Goal: Task Accomplishment & Management: Use online tool/utility

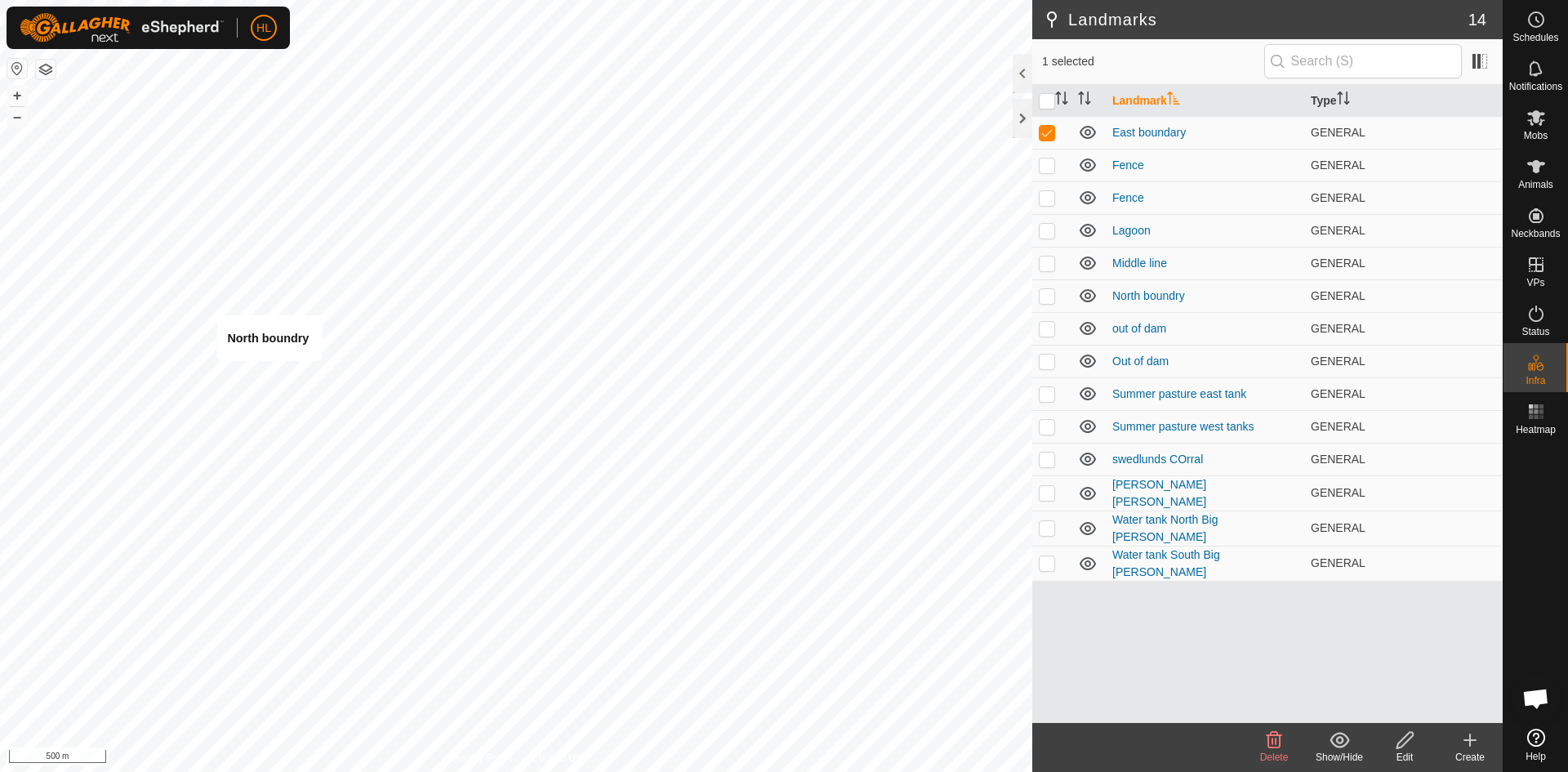
checkbox input "false"
checkbox input "true"
checkbox input "false"
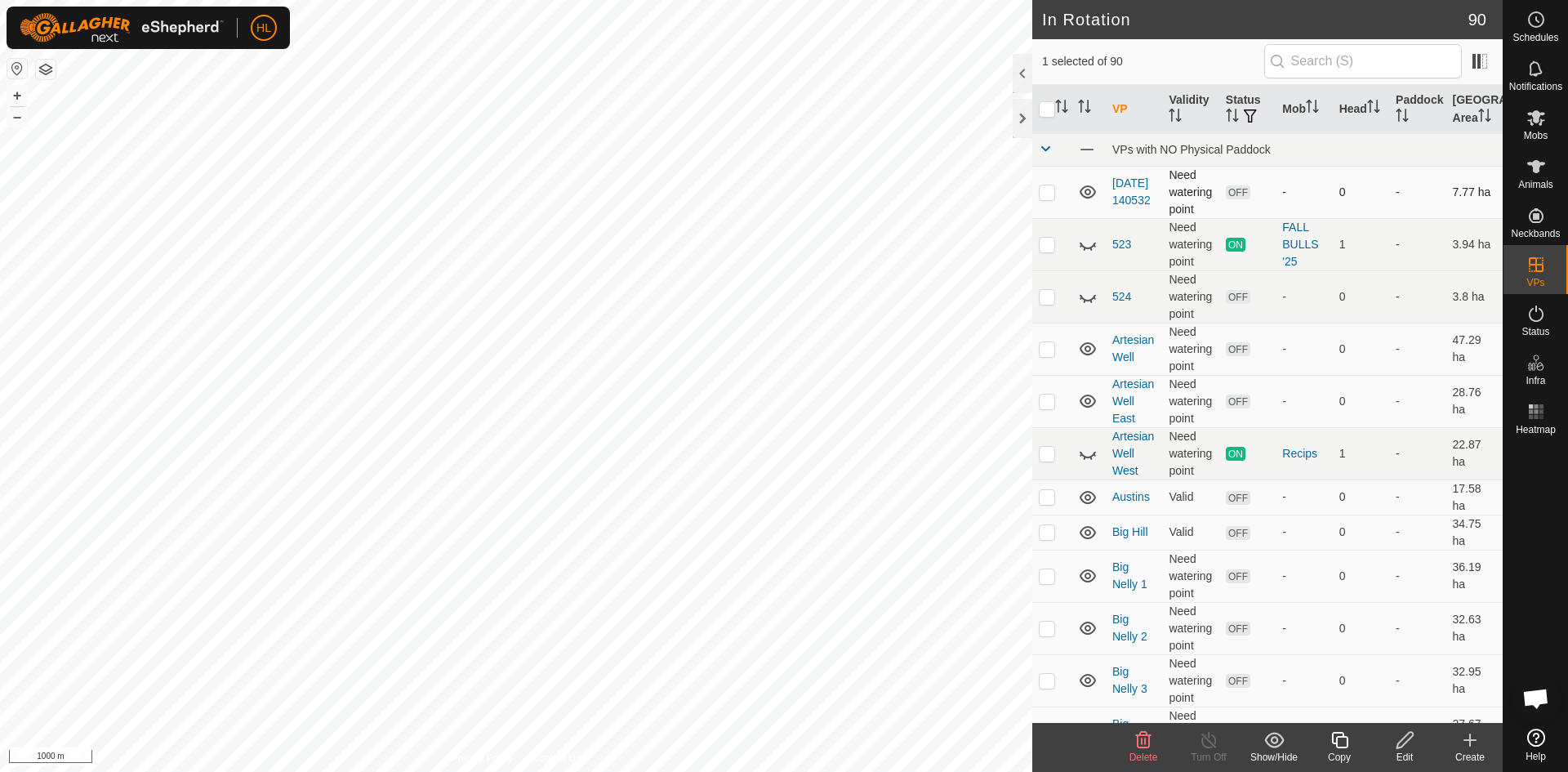
click at [1038, 198] on td at bounding box center [1052, 192] width 39 height 52
click at [1150, 757] on span "Delete" at bounding box center [1144, 757] width 29 height 11
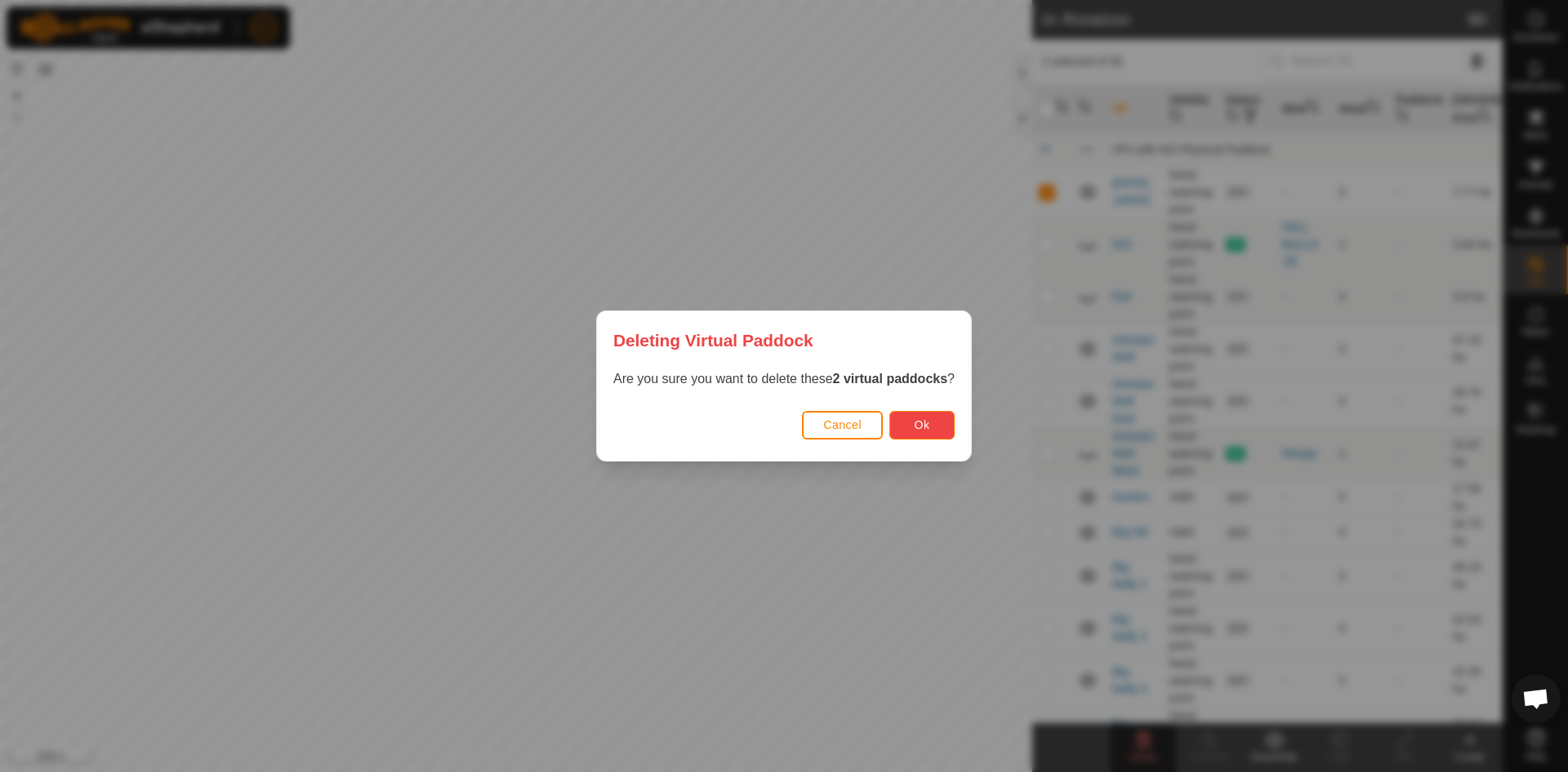
click at [945, 429] on button "Ok" at bounding box center [922, 425] width 66 height 29
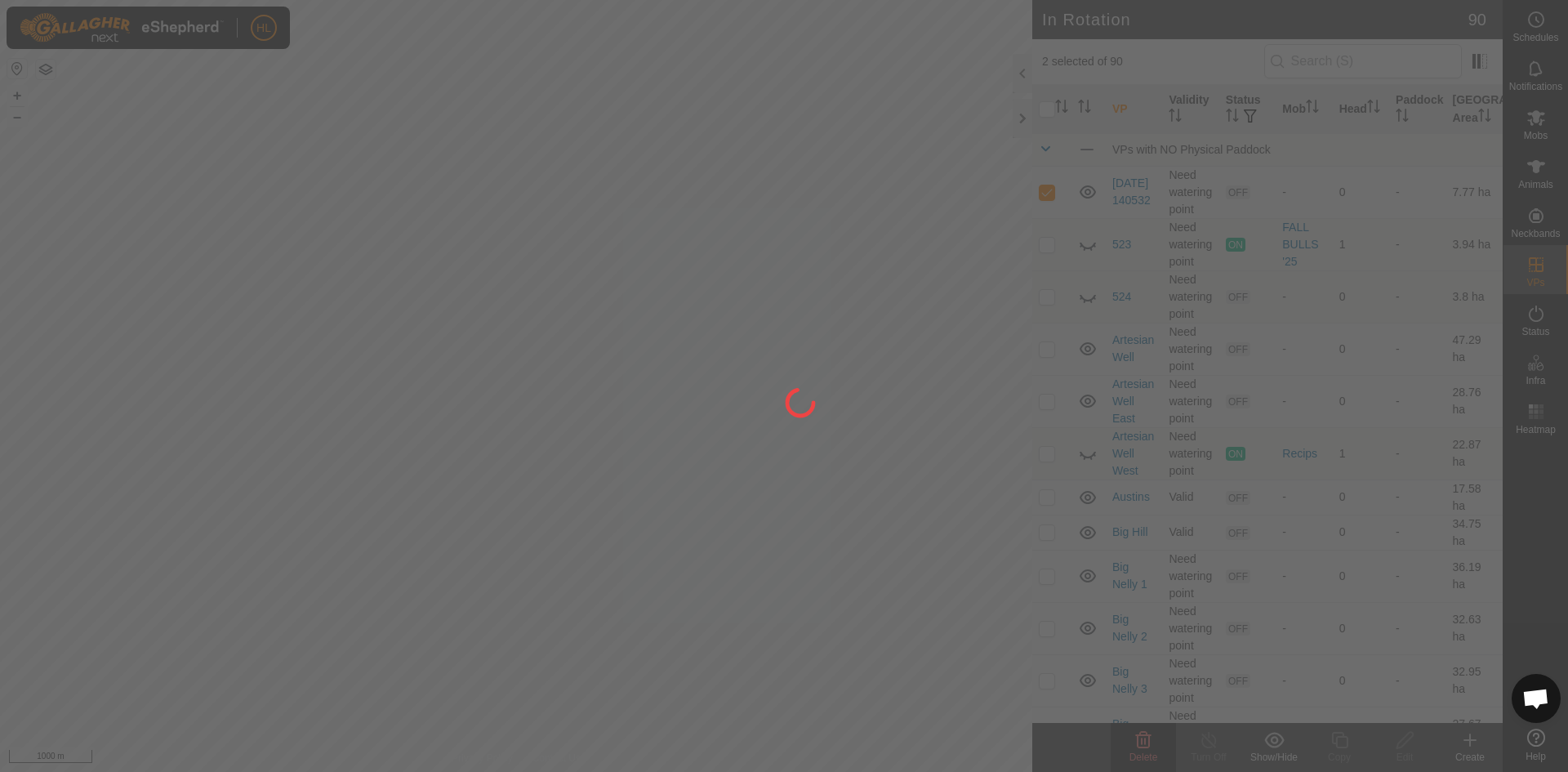
checkbox input "false"
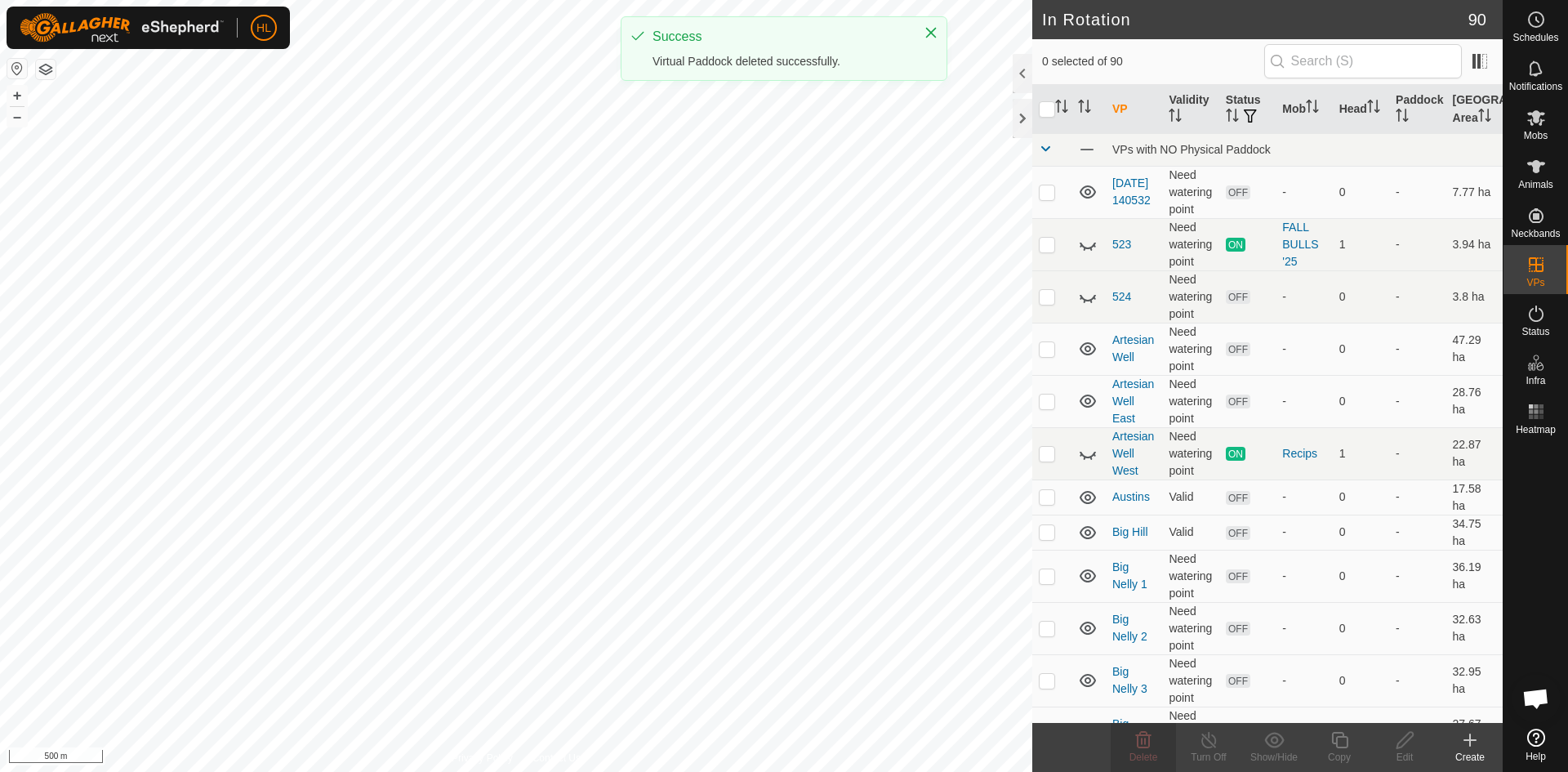
checkbox input "true"
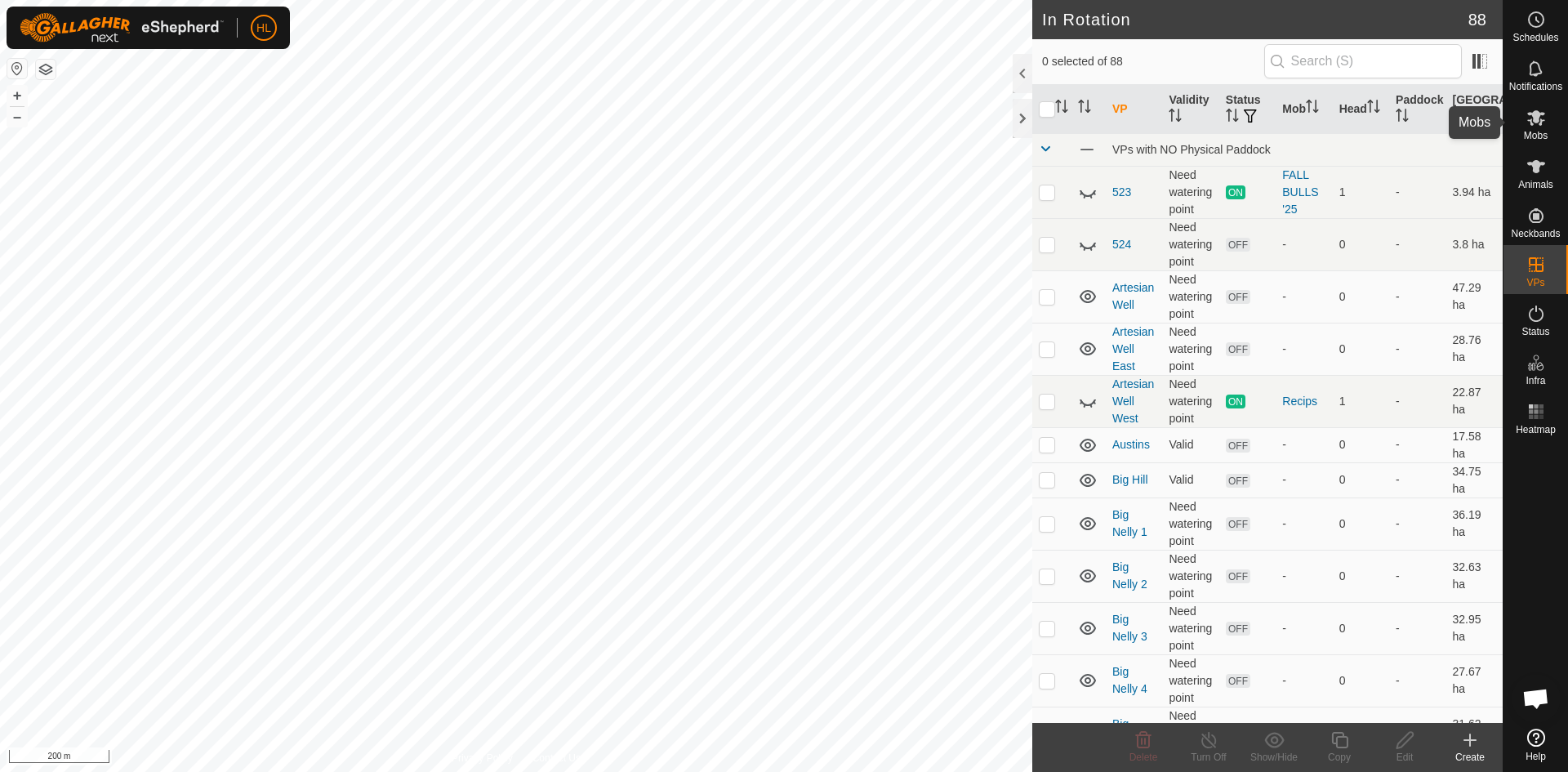
click at [1533, 134] on span "Mobs" at bounding box center [1535, 136] width 24 height 10
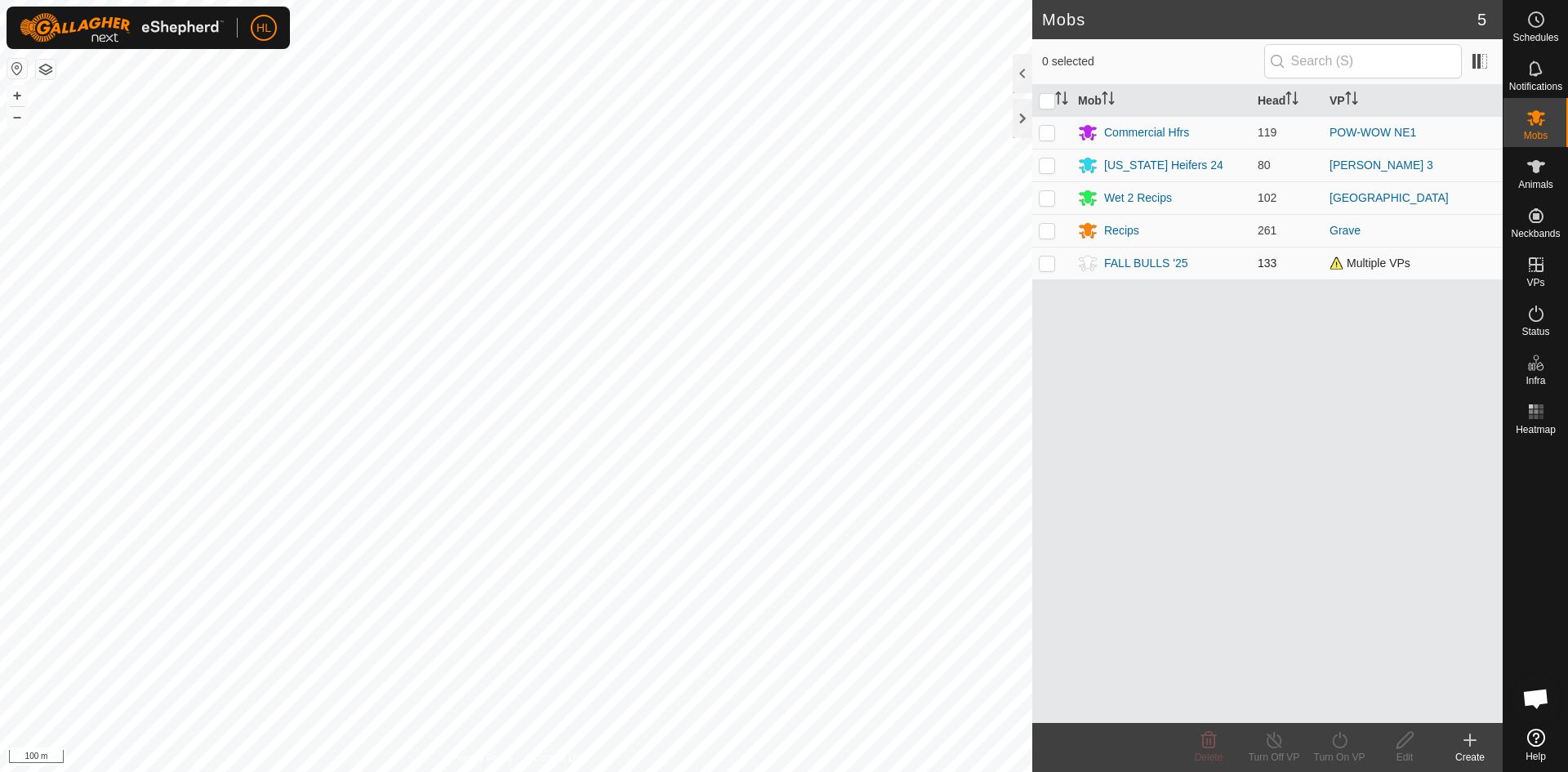
click at [1039, 260] on p-checkbox at bounding box center [1047, 263] width 16 height 13
checkbox input "true"
click at [1342, 752] on div "Turn On VP" at bounding box center [1340, 757] width 66 height 15
click at [1330, 707] on link "Now" at bounding box center [1389, 704] width 162 height 33
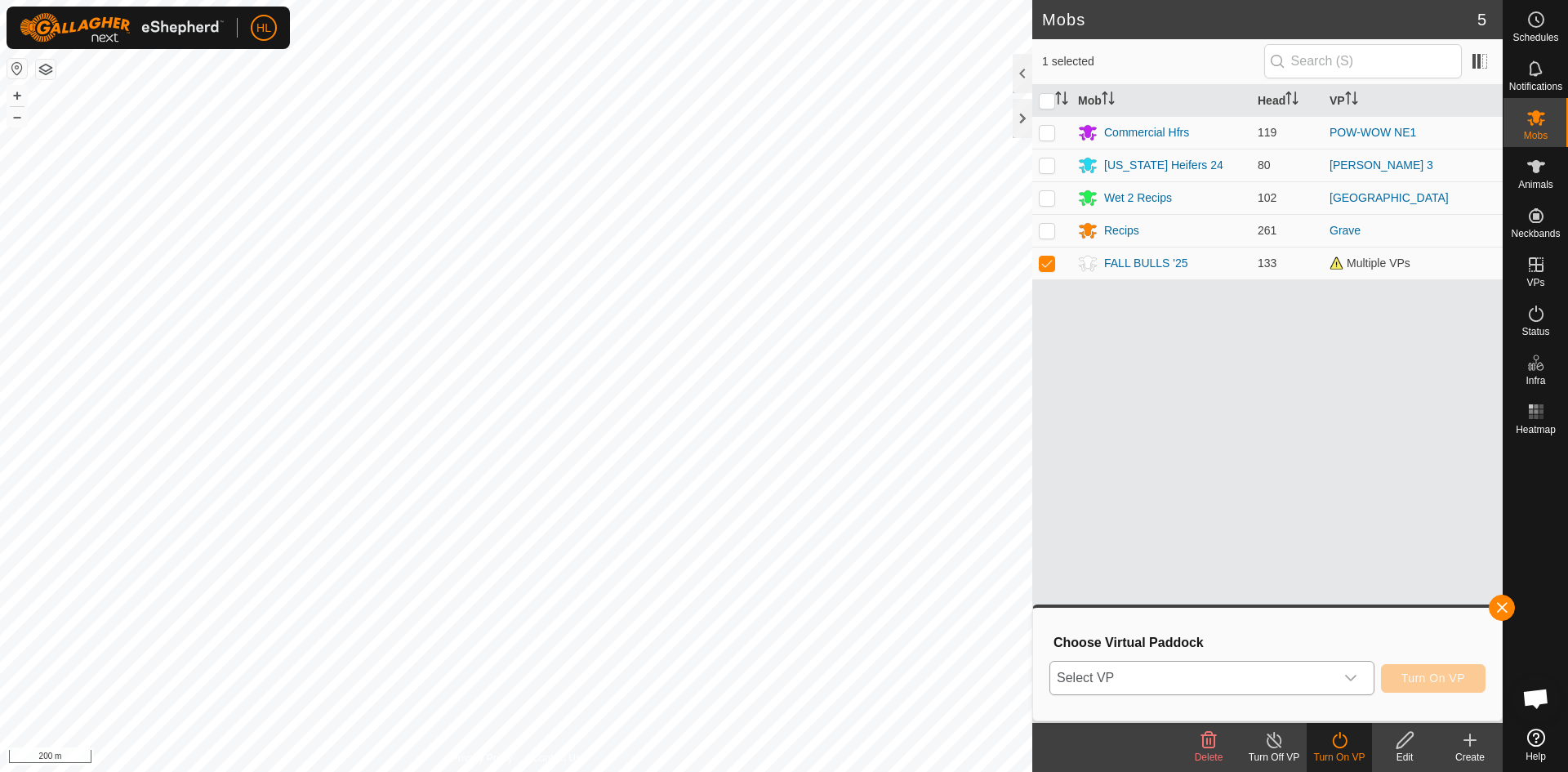
click at [1143, 666] on span "Select VP" at bounding box center [1192, 678] width 284 height 33
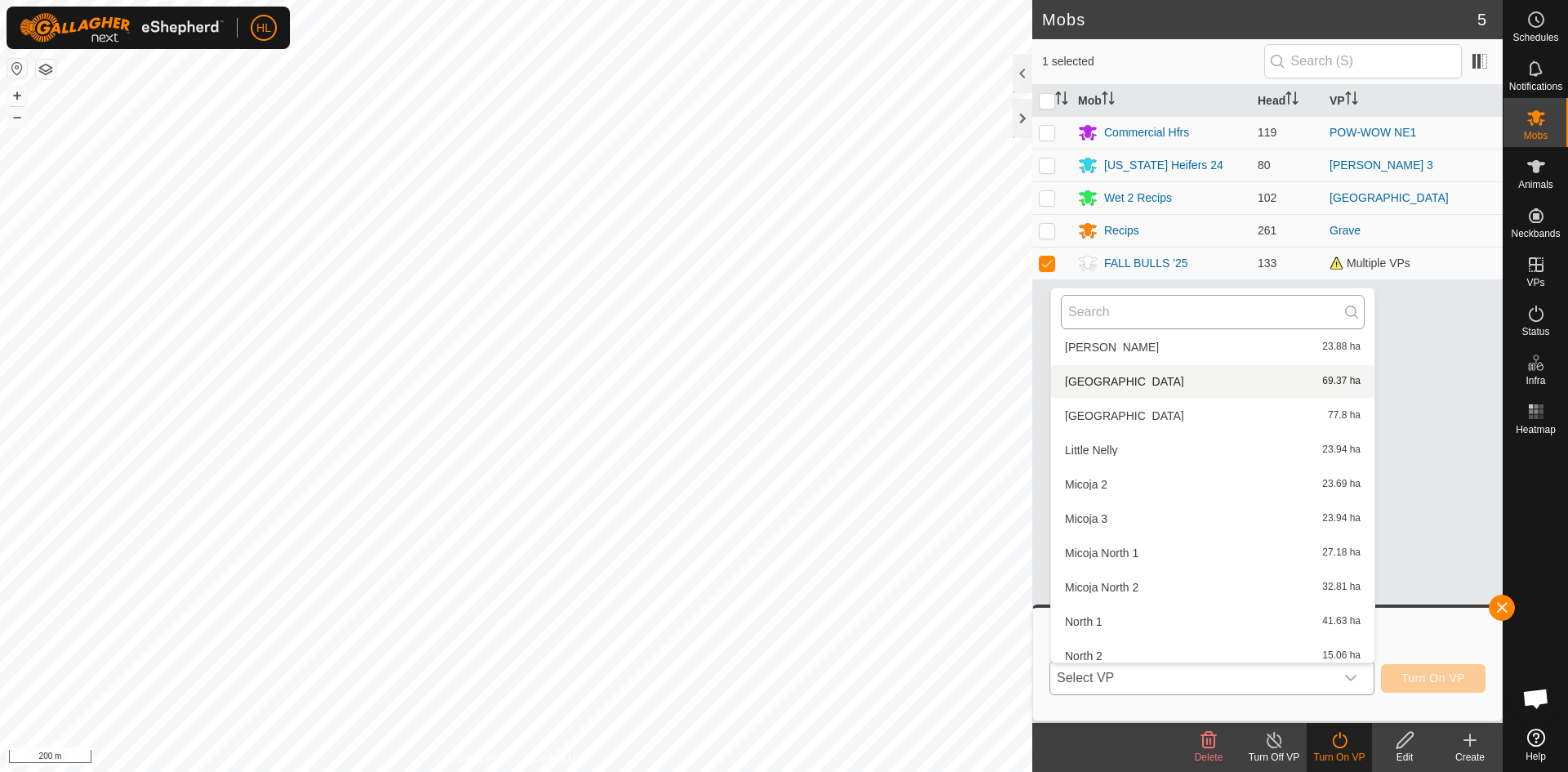
scroll to position [1238, 0]
click at [1109, 309] on input "text" at bounding box center [1213, 312] width 304 height 34
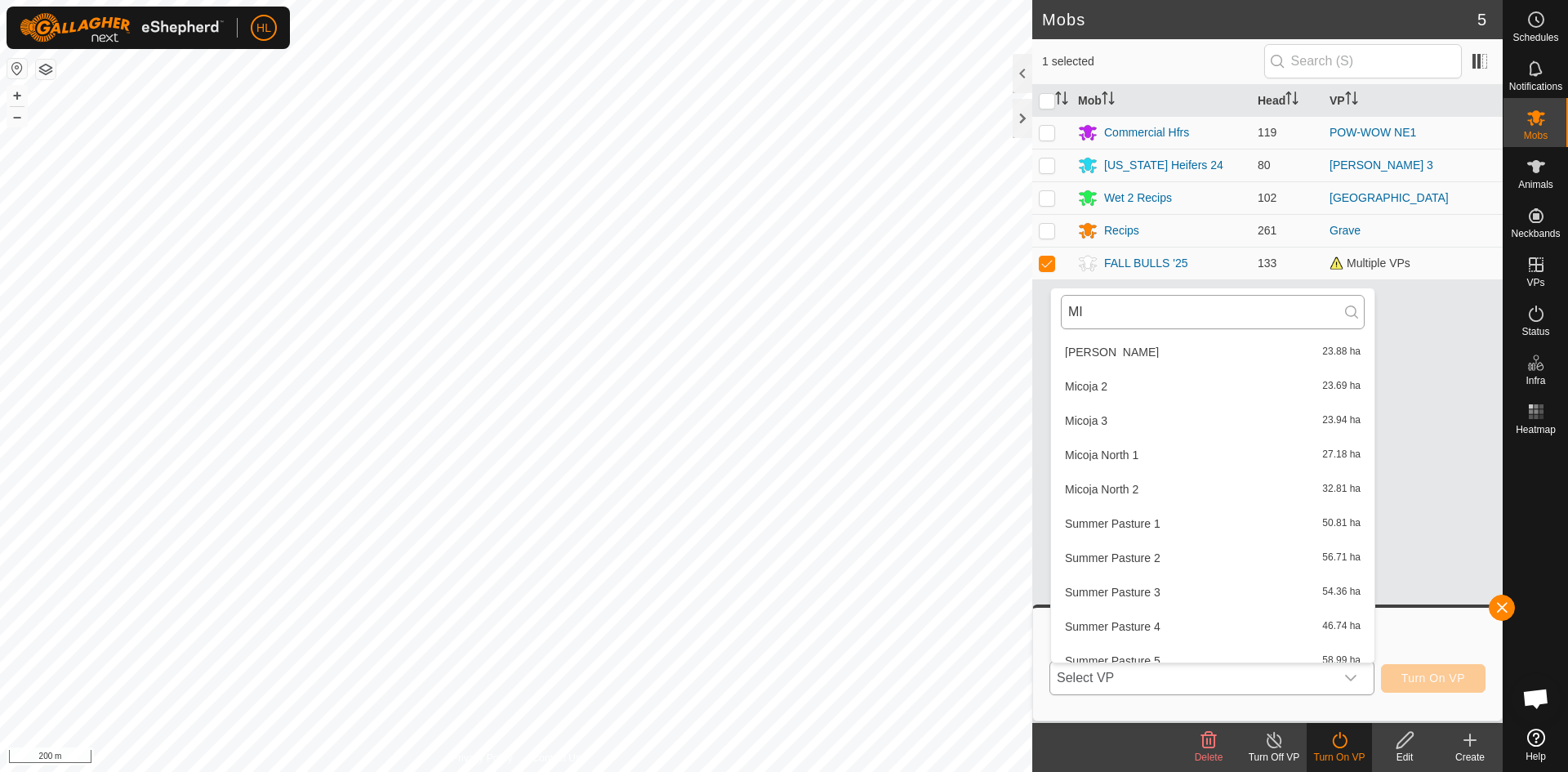
scroll to position [0, 0]
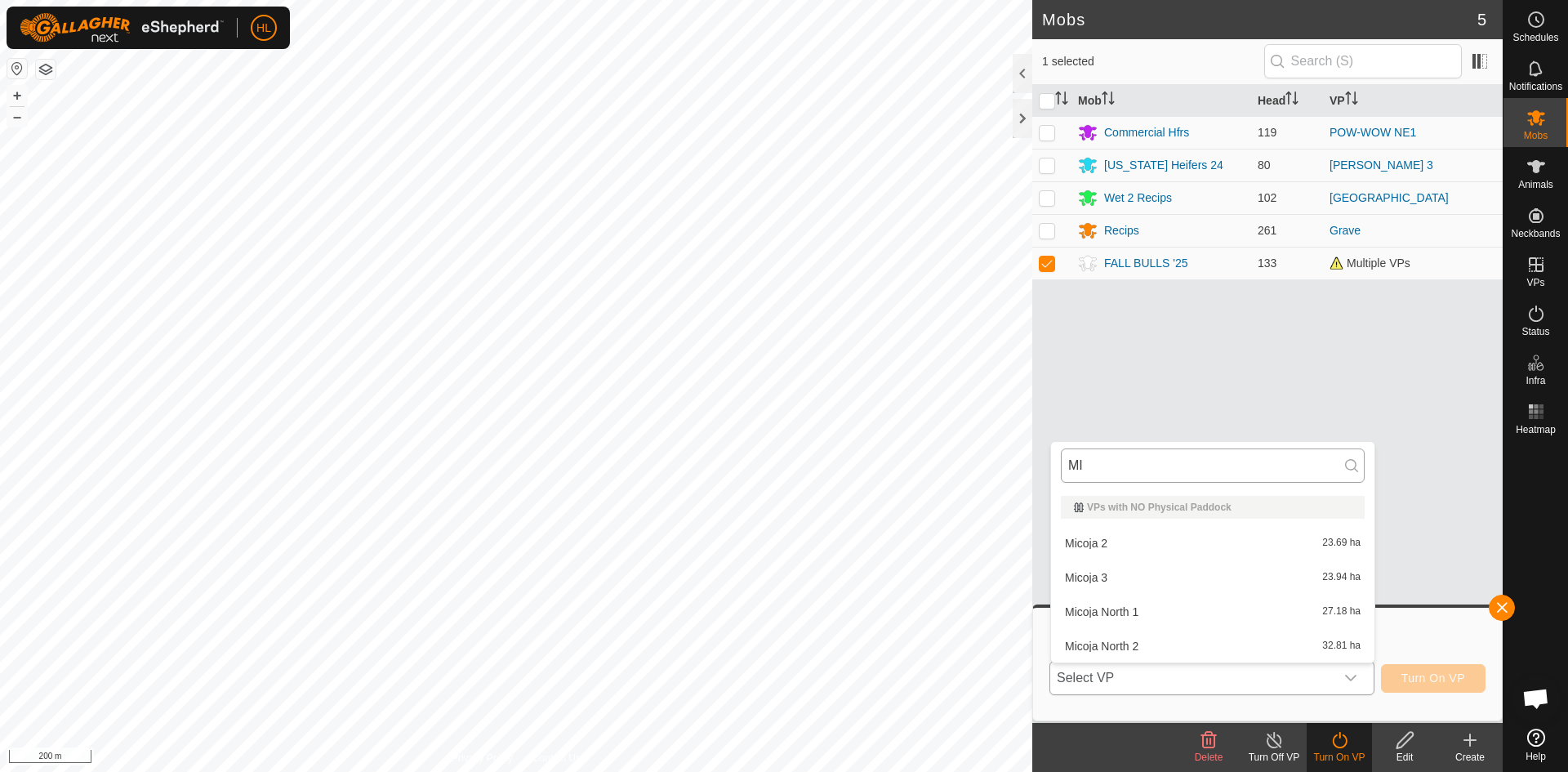
type input "MIC"
click at [1028, 458] on body "HL Schedules Notifications Mobs Animals Neckbands VPs Status Infra Heatmap Help…" at bounding box center [784, 386] width 1568 height 772
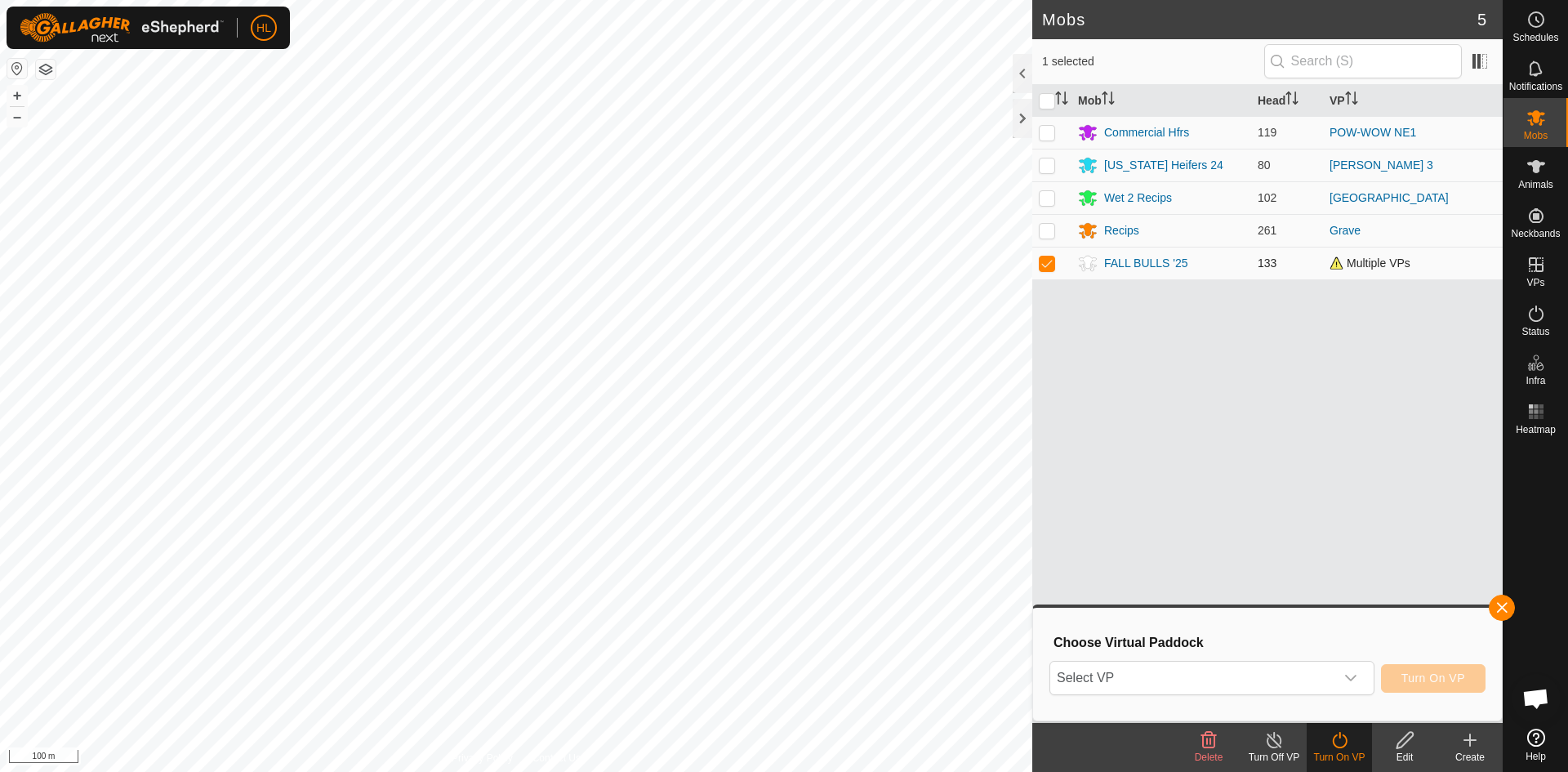
click at [1051, 260] on p-checkbox at bounding box center [1047, 263] width 16 height 13
checkbox input "false"
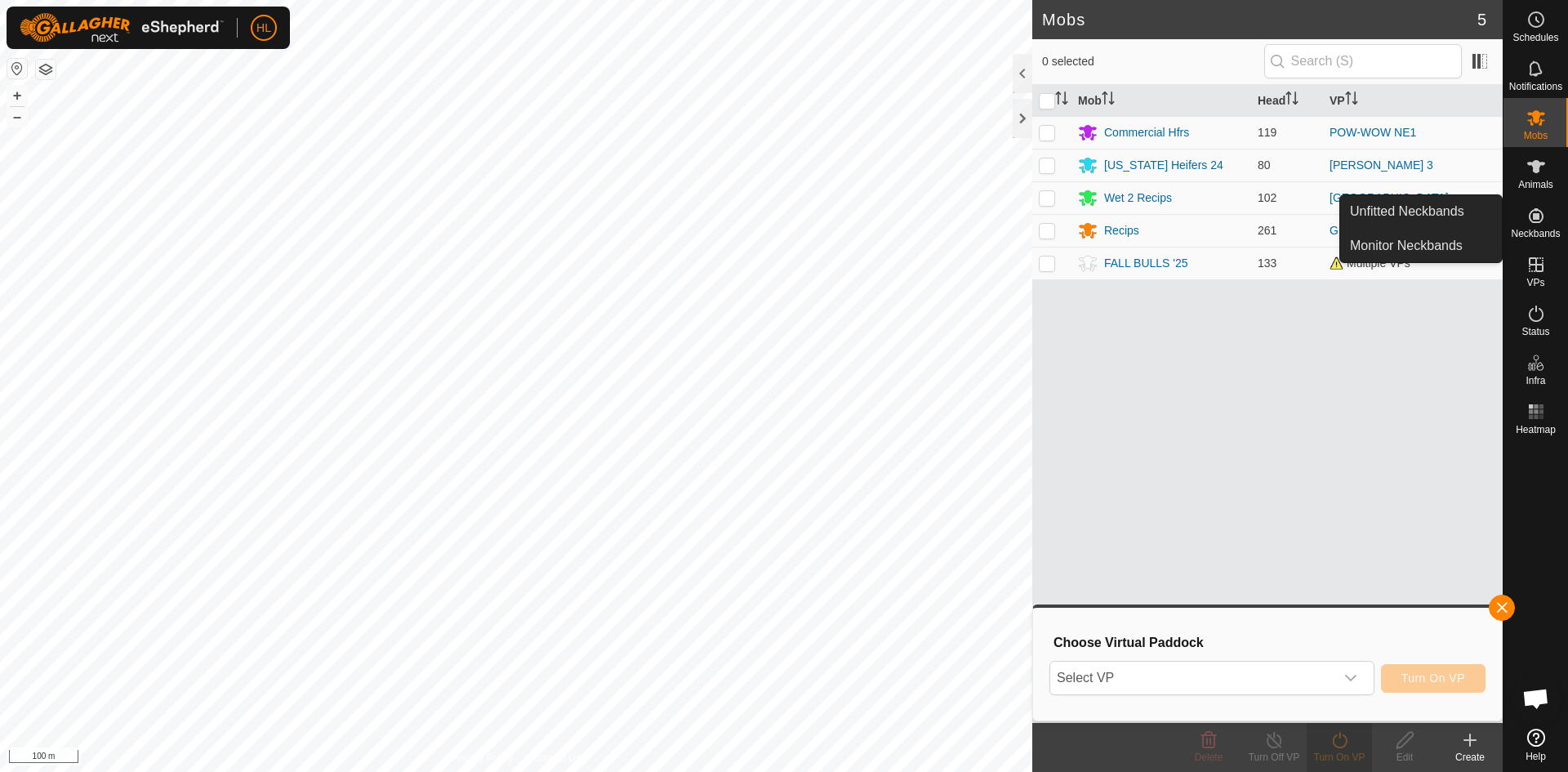
click at [1528, 218] on icon at bounding box center [1536, 215] width 20 height 20
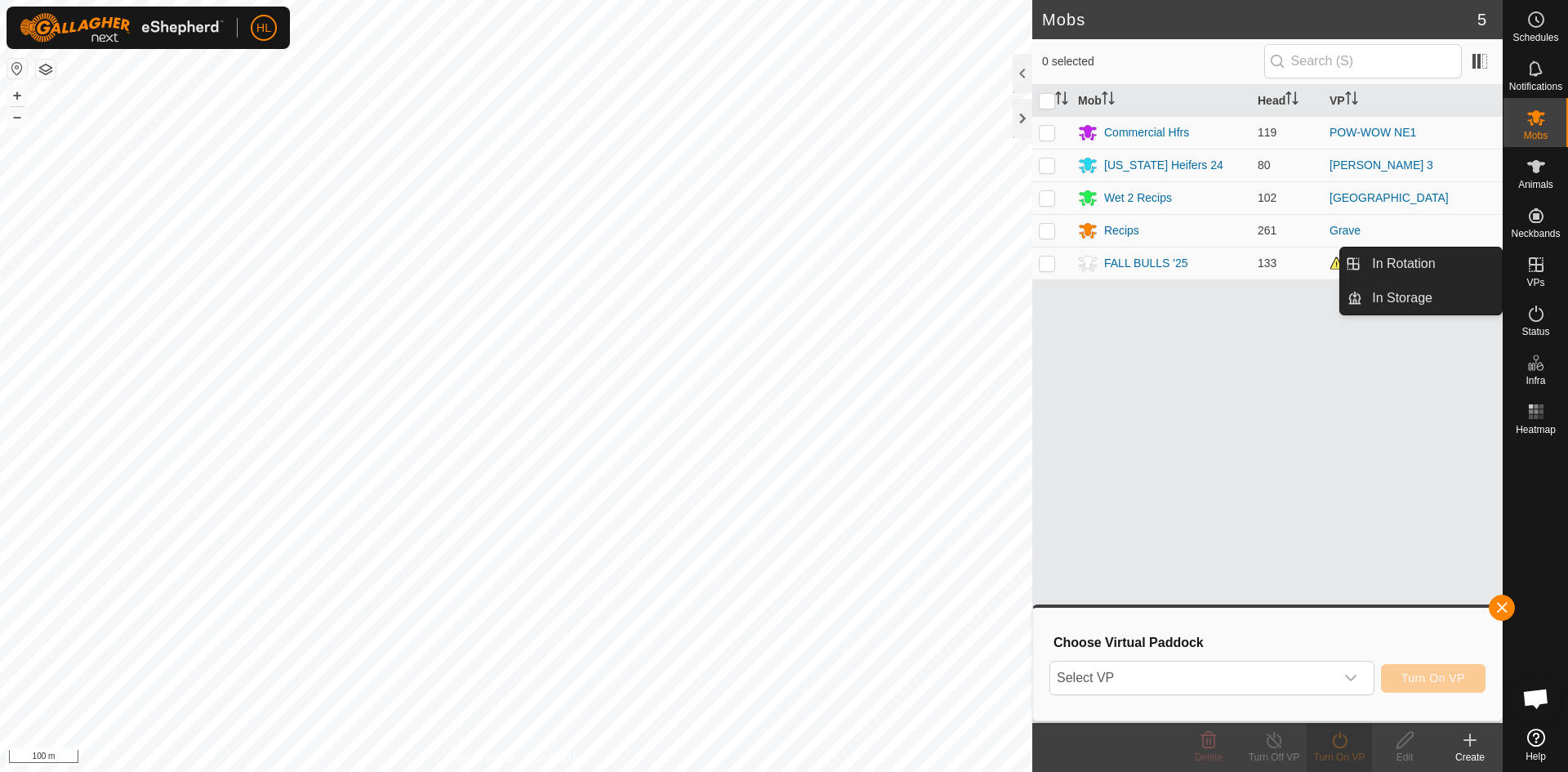
click at [1534, 279] on span "VPs" at bounding box center [1535, 282] width 18 height 10
click at [1538, 275] on es-virtualpaddocks-svg-icon at bounding box center [1536, 264] width 29 height 26
click at [1536, 270] on icon at bounding box center [1536, 264] width 15 height 15
click at [1469, 272] on link "In Rotation" at bounding box center [1432, 264] width 140 height 33
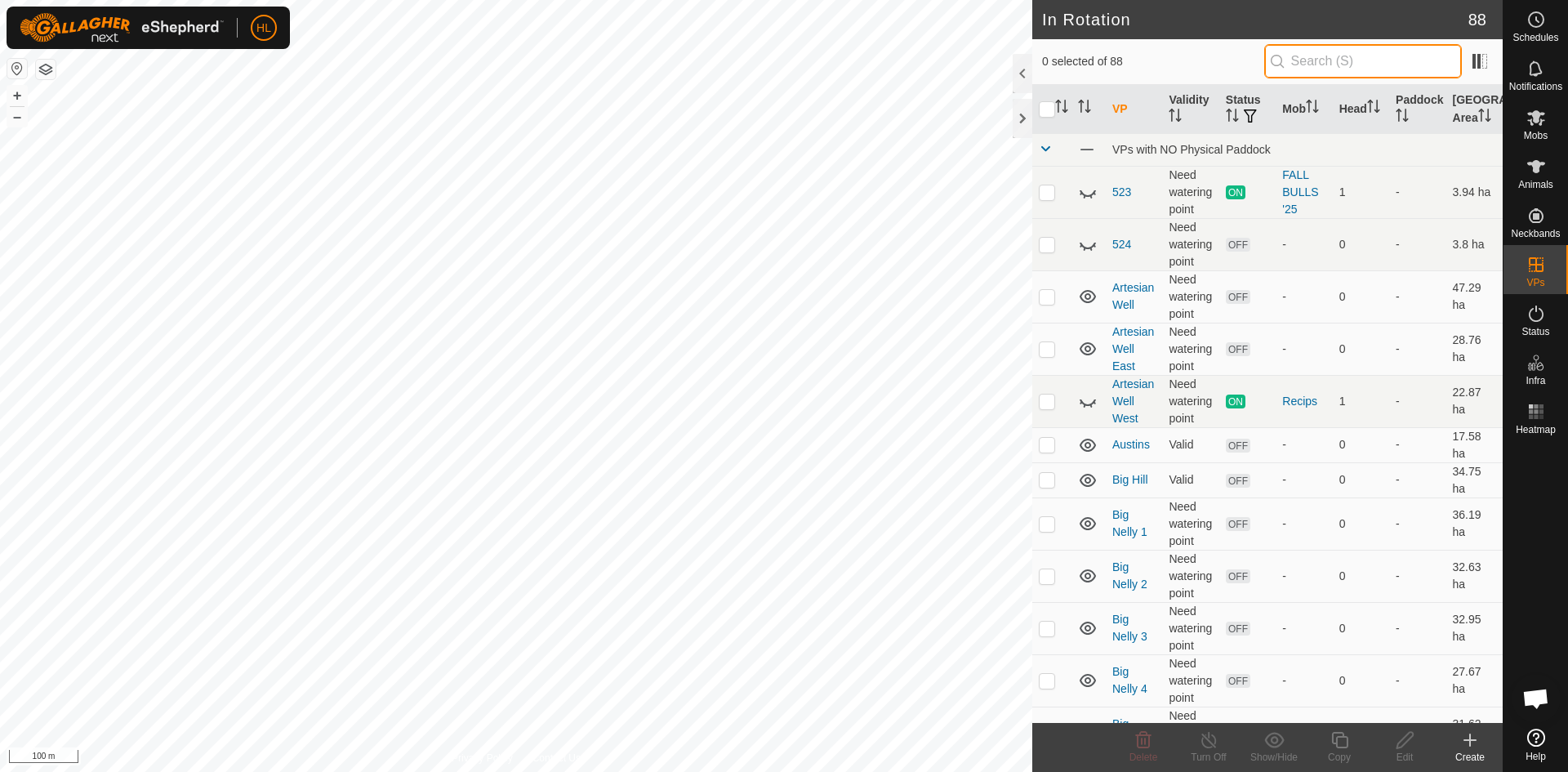
click at [1342, 65] on input "text" at bounding box center [1362, 61] width 197 height 34
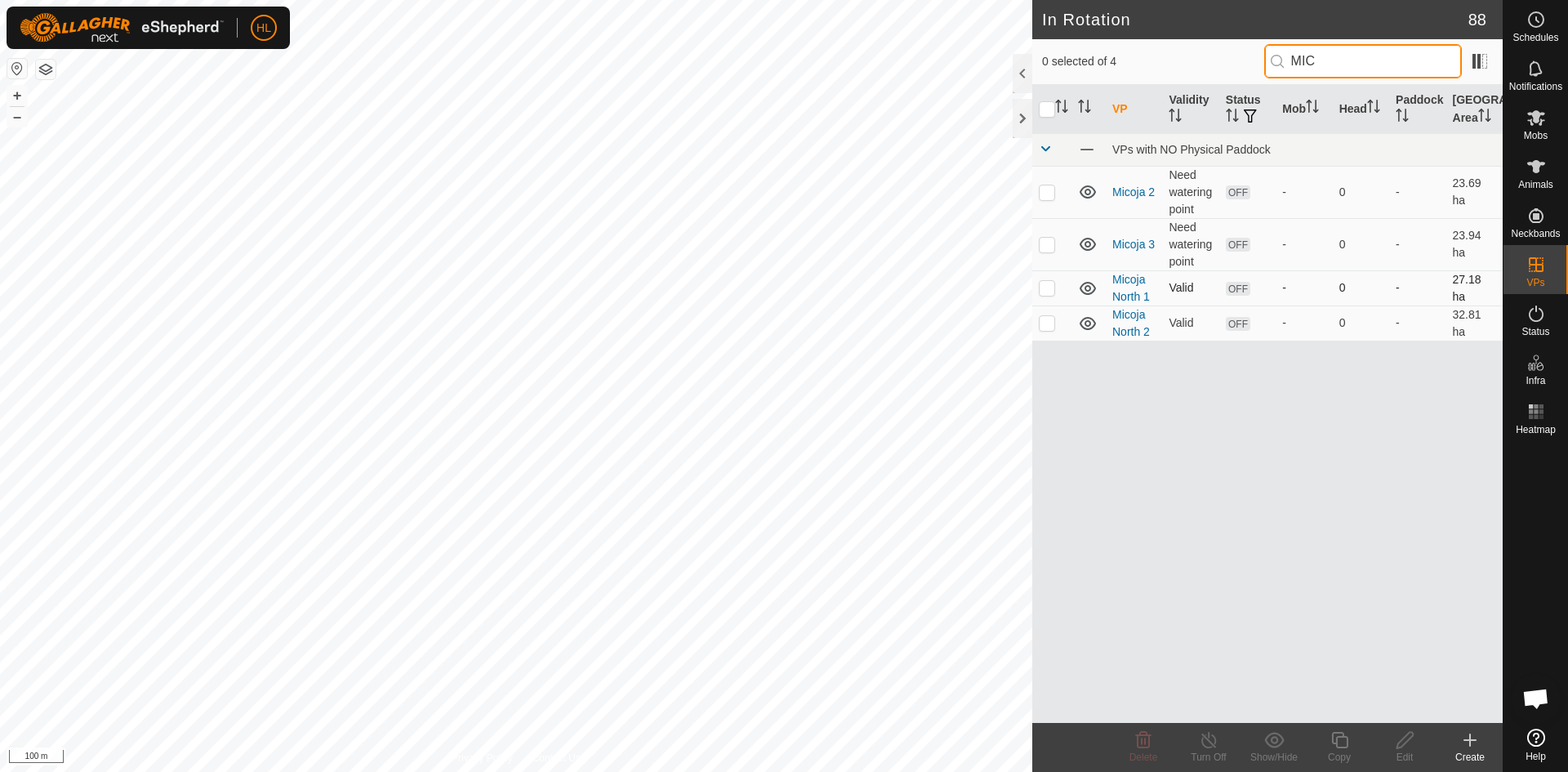
type input "MIC"
click at [1480, 744] on create-svg-icon at bounding box center [1471, 740] width 66 height 20
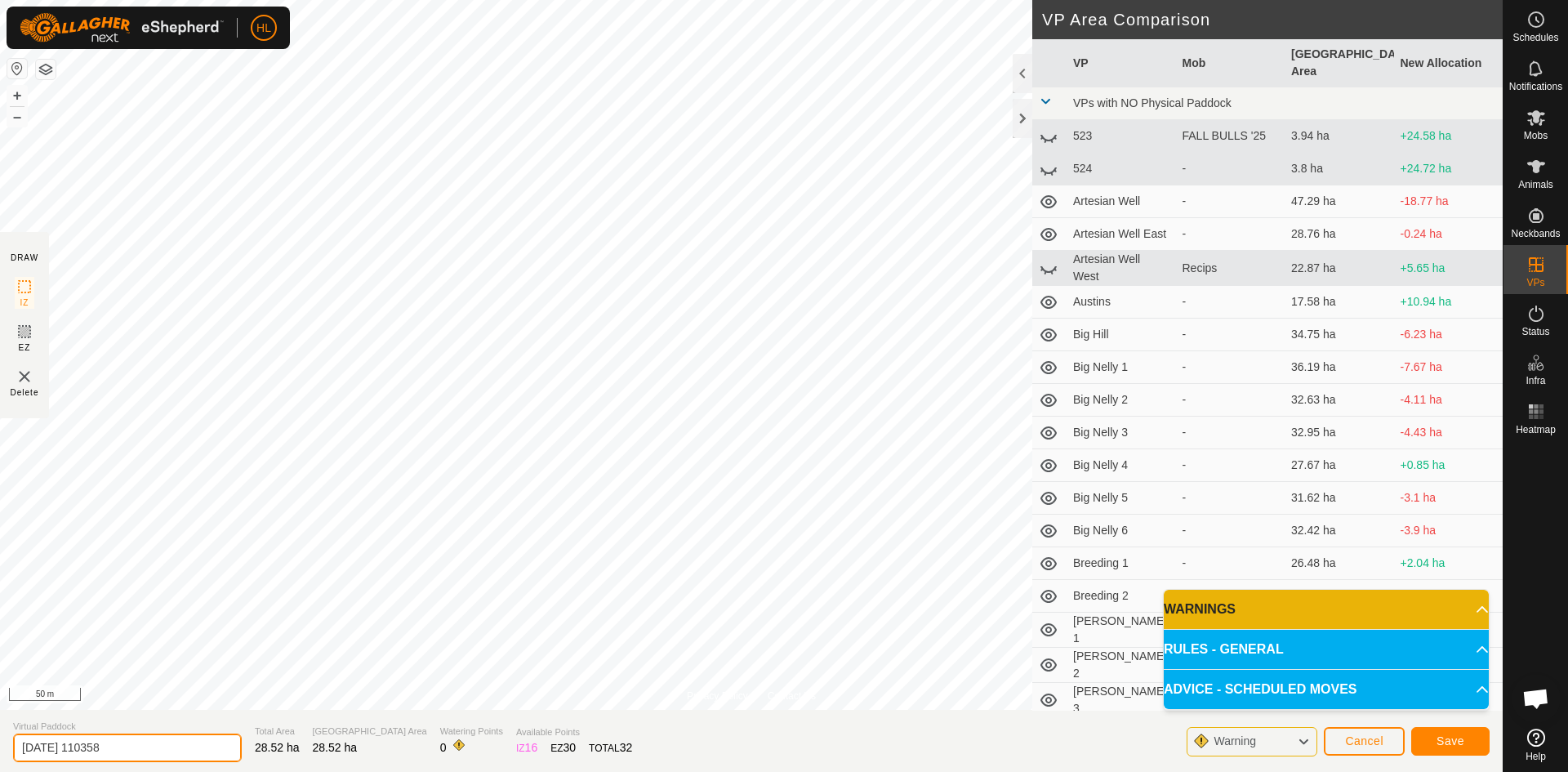
drag, startPoint x: 166, startPoint y: 752, endPoint x: -37, endPoint y: 758, distance: 203.1
click at [0, 758] on html "HL Schedules Notifications Mobs Animals Neckbands VPs Status Infra Heatmap Help…" at bounding box center [784, 386] width 1568 height 772
type input "MICOJA 1"
click at [1426, 738] on button "Save" at bounding box center [1451, 741] width 79 height 29
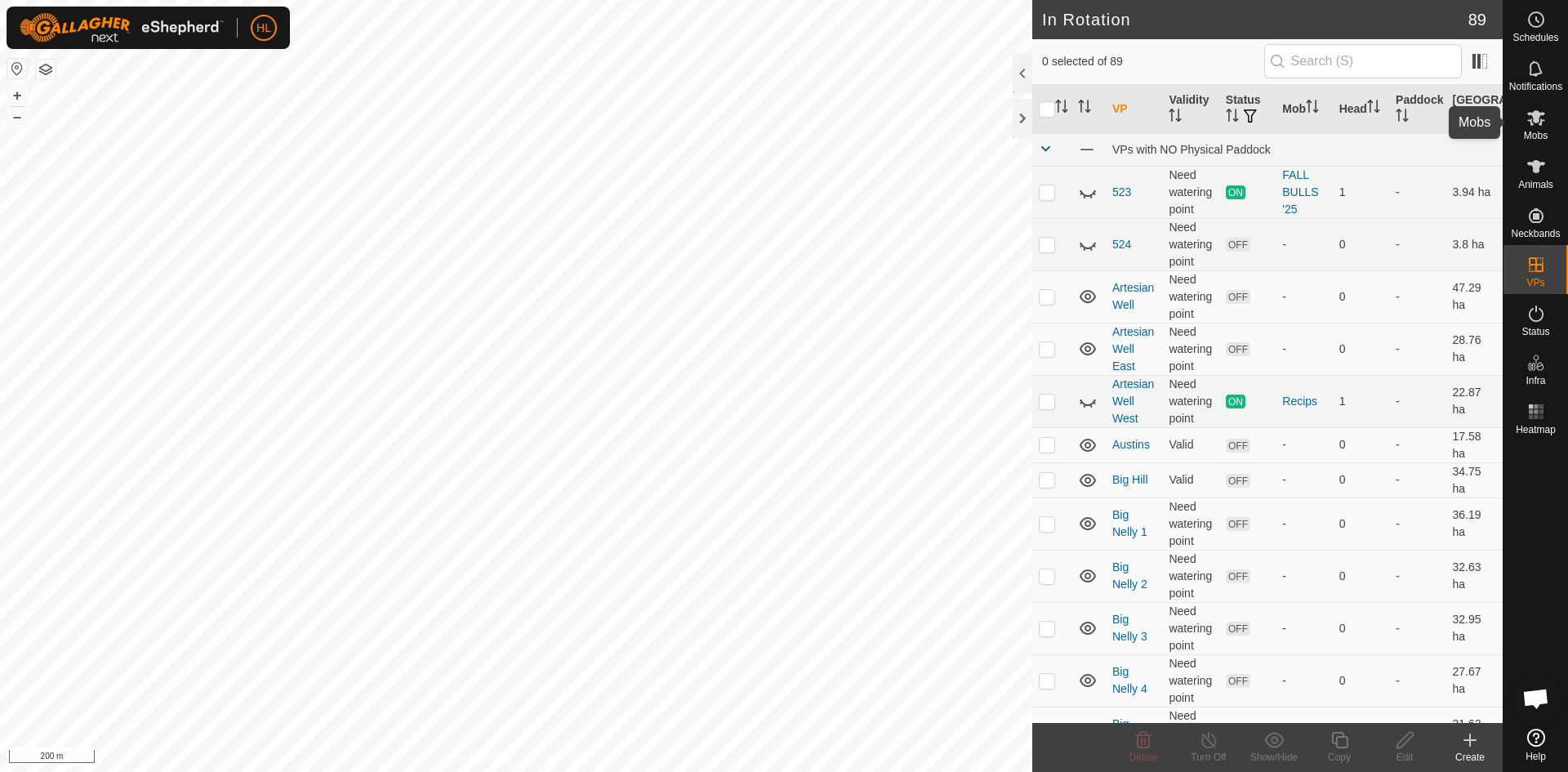
click at [1538, 131] on span "Mobs" at bounding box center [1535, 136] width 24 height 10
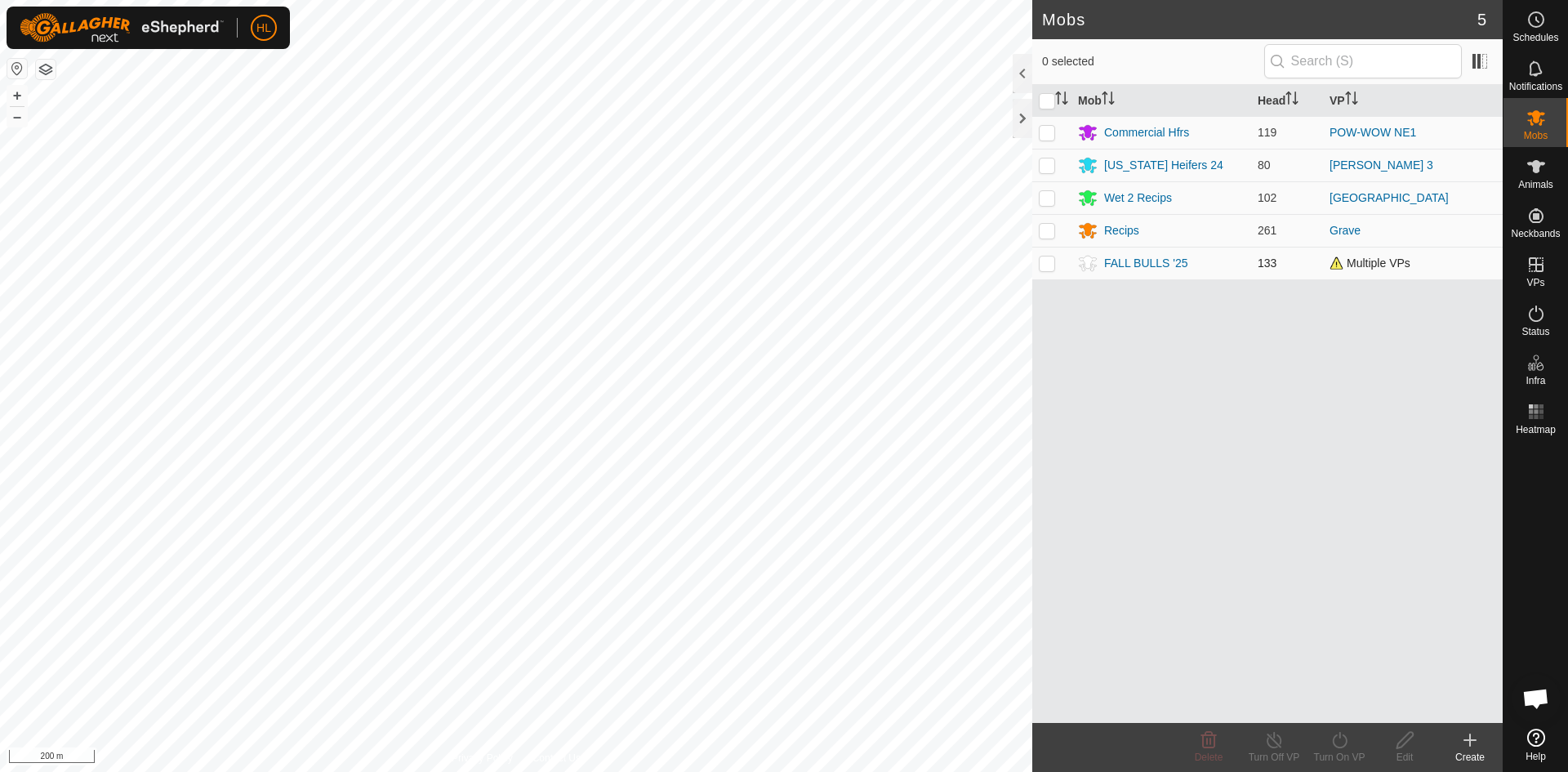
click at [1054, 270] on td at bounding box center [1052, 263] width 39 height 33
checkbox input "true"
click at [1353, 744] on turn-on-svg-icon at bounding box center [1340, 740] width 66 height 20
click at [1317, 696] on link "Now" at bounding box center [1389, 704] width 162 height 33
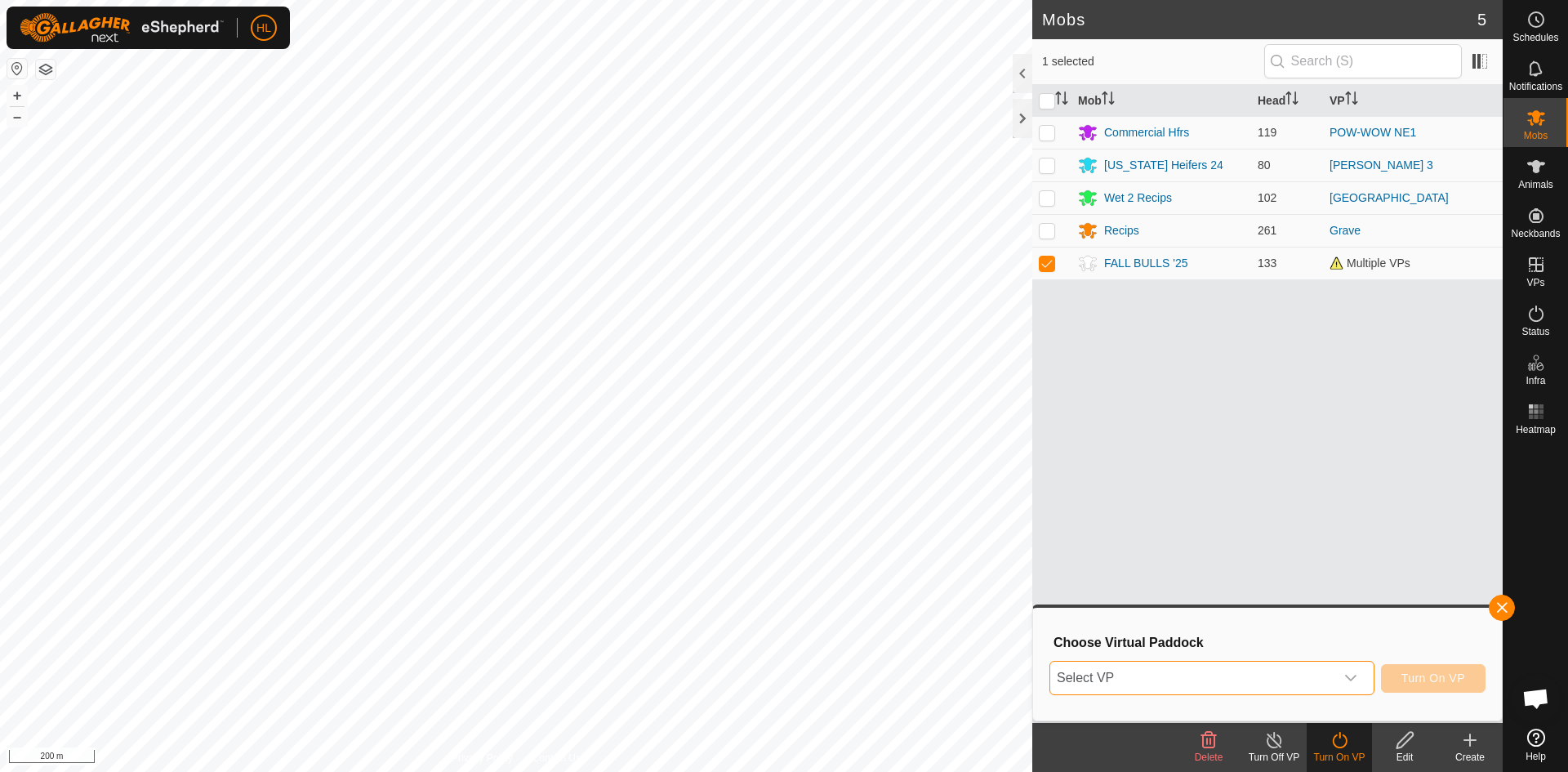
click at [1164, 680] on span "Select VP" at bounding box center [1192, 678] width 284 height 33
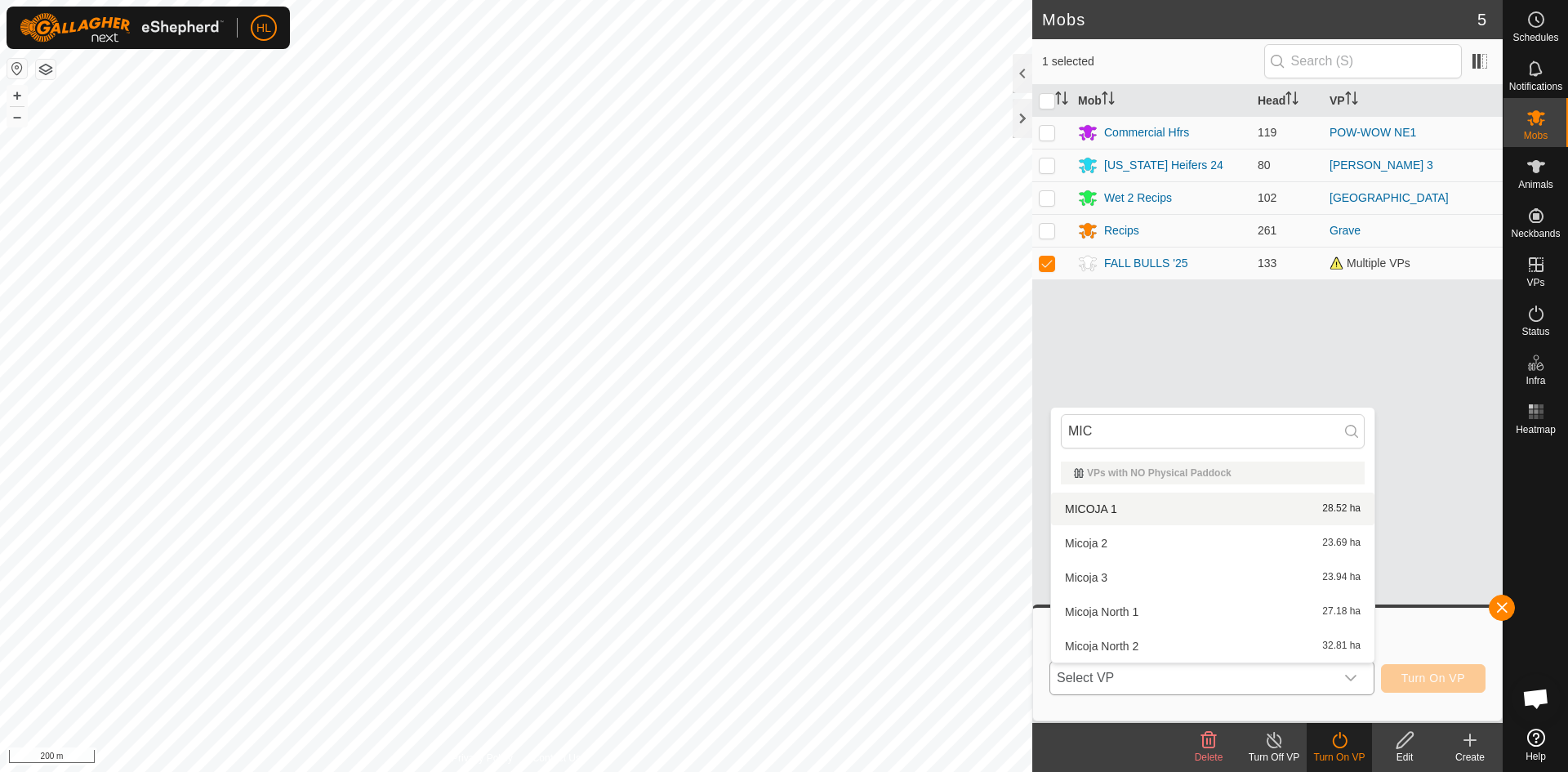
type input "MIC"
click at [1091, 504] on li "MICOJA 1 28.52 ha" at bounding box center [1213, 508] width 323 height 33
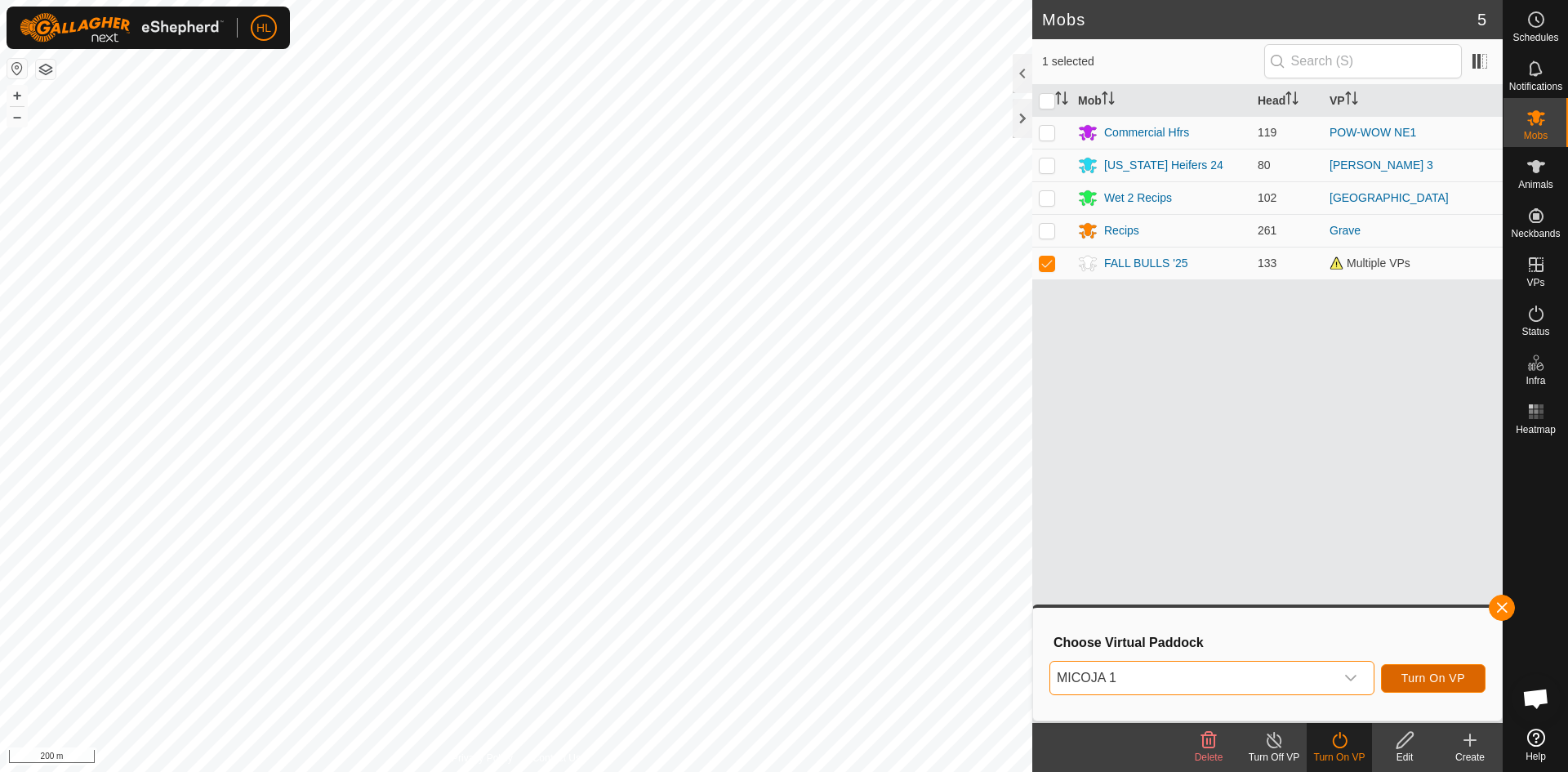
click at [1412, 681] on span "Turn On VP" at bounding box center [1434, 678] width 64 height 13
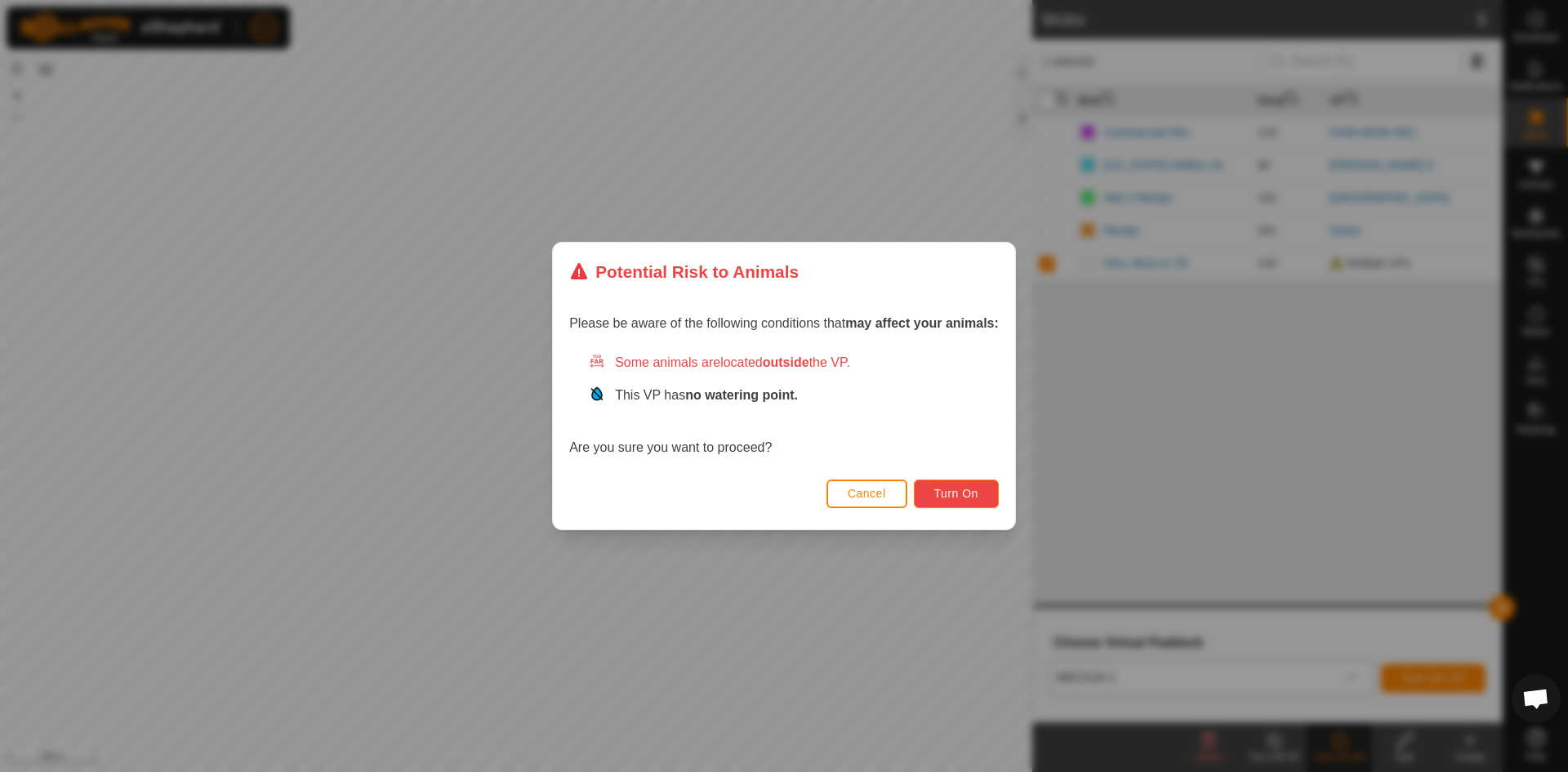
click at [978, 496] on span "Turn On" at bounding box center [956, 494] width 44 height 13
